Goal: Find specific page/section: Find specific page/section

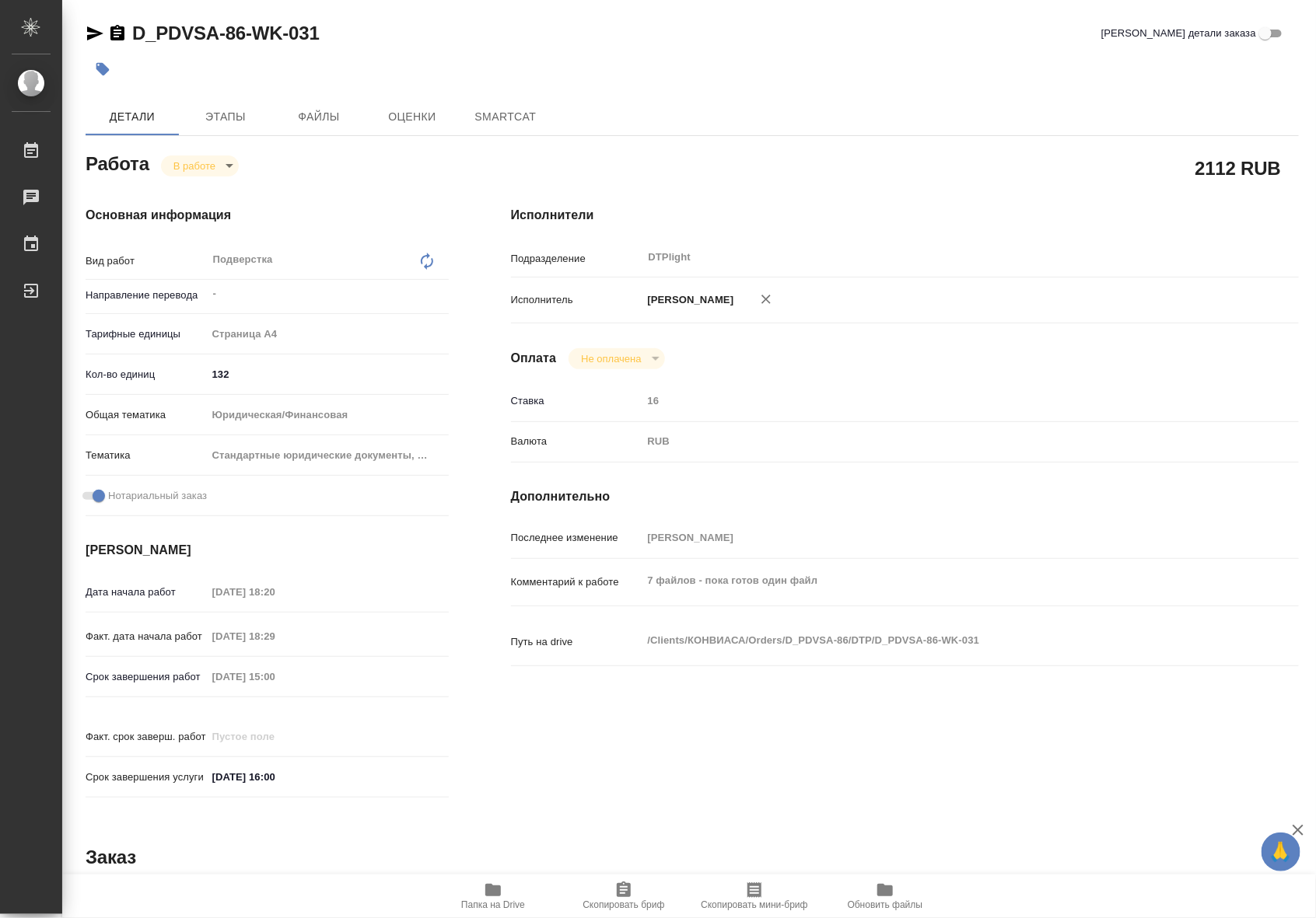
type textarea "x"
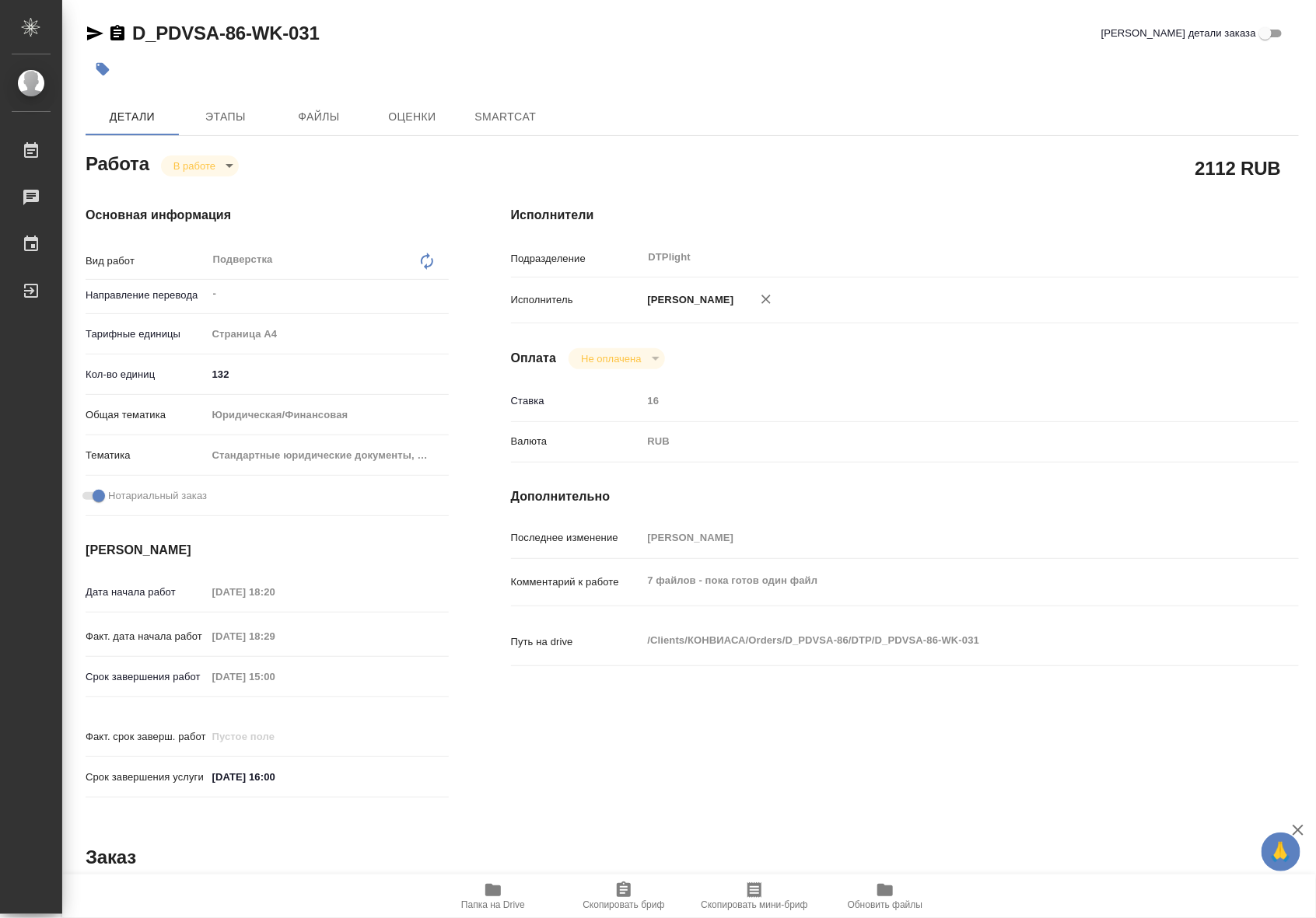
type textarea "x"
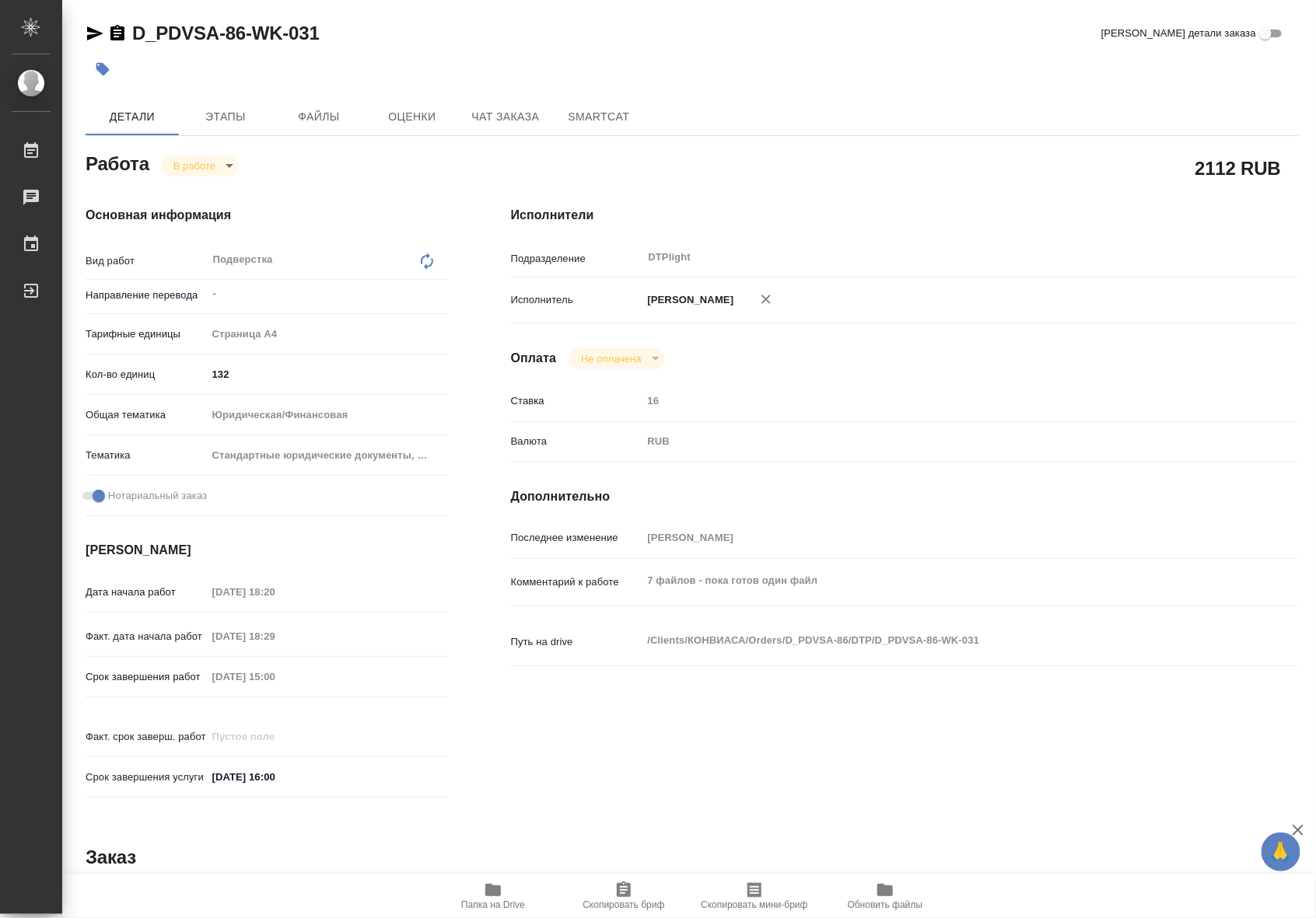
type textarea "x"
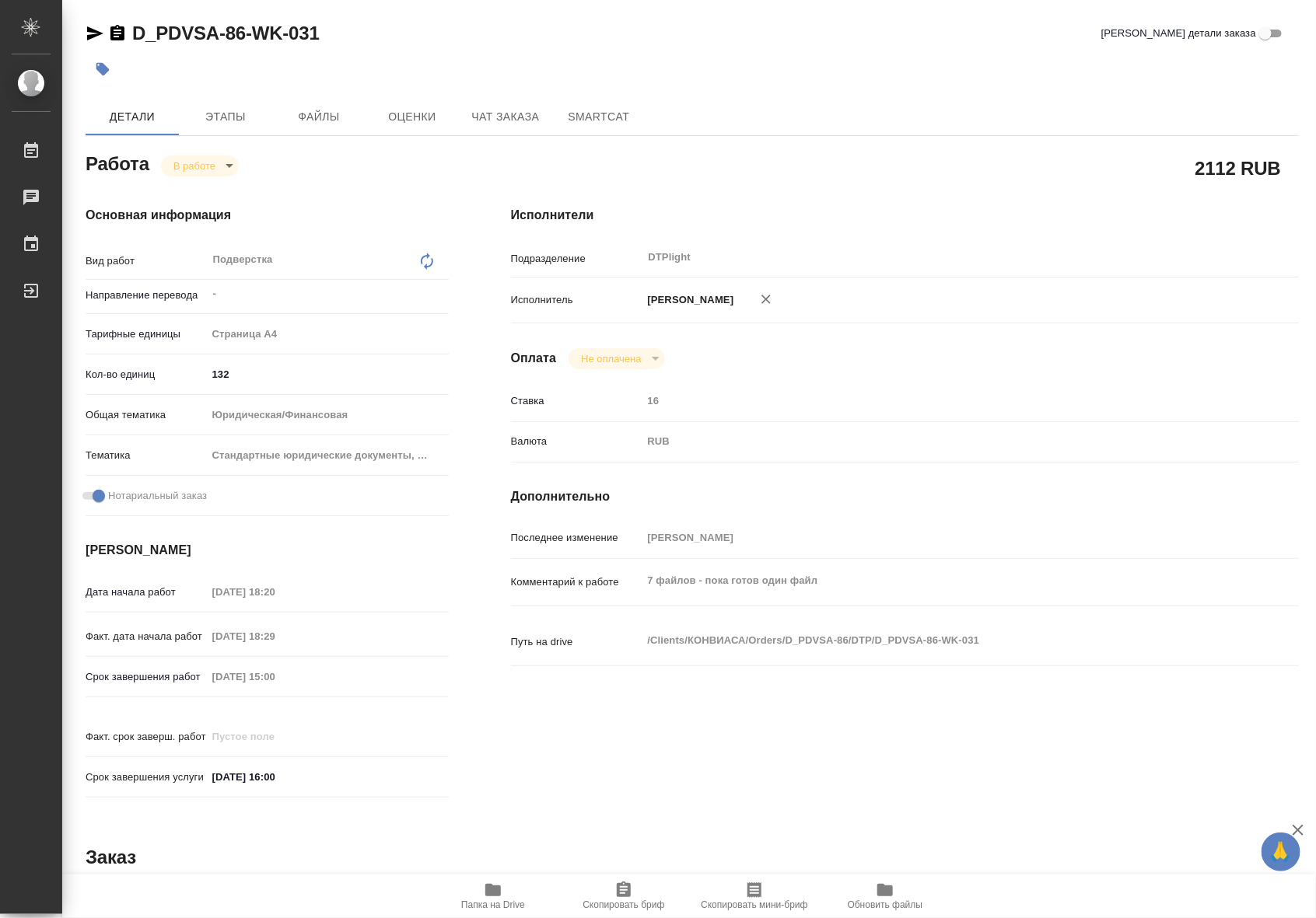
type textarea "x"
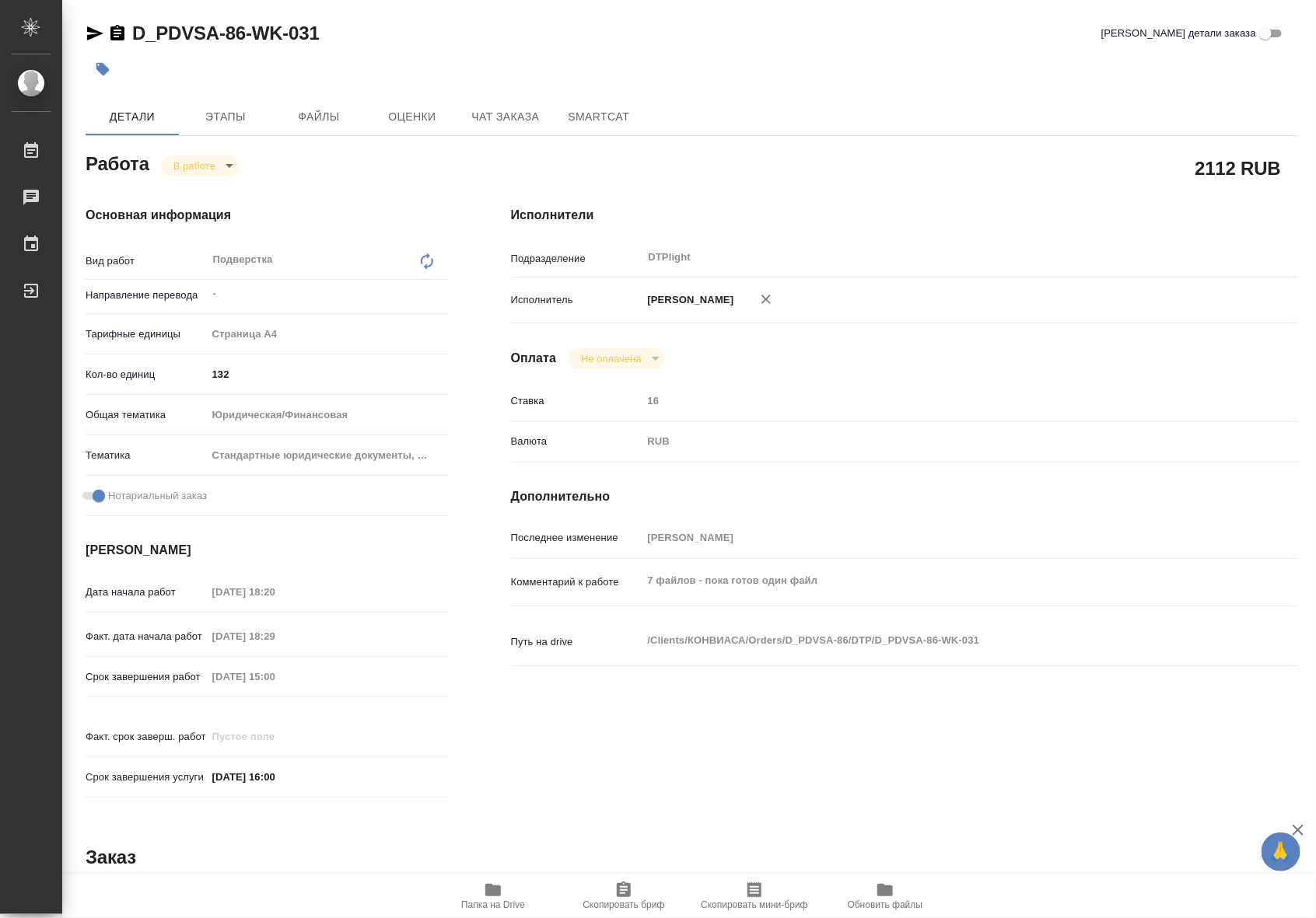
click at [502, 900] on span "Папка на Drive" at bounding box center [493, 905] width 64 height 11
